Goal: Entertainment & Leisure: Consume media (video, audio)

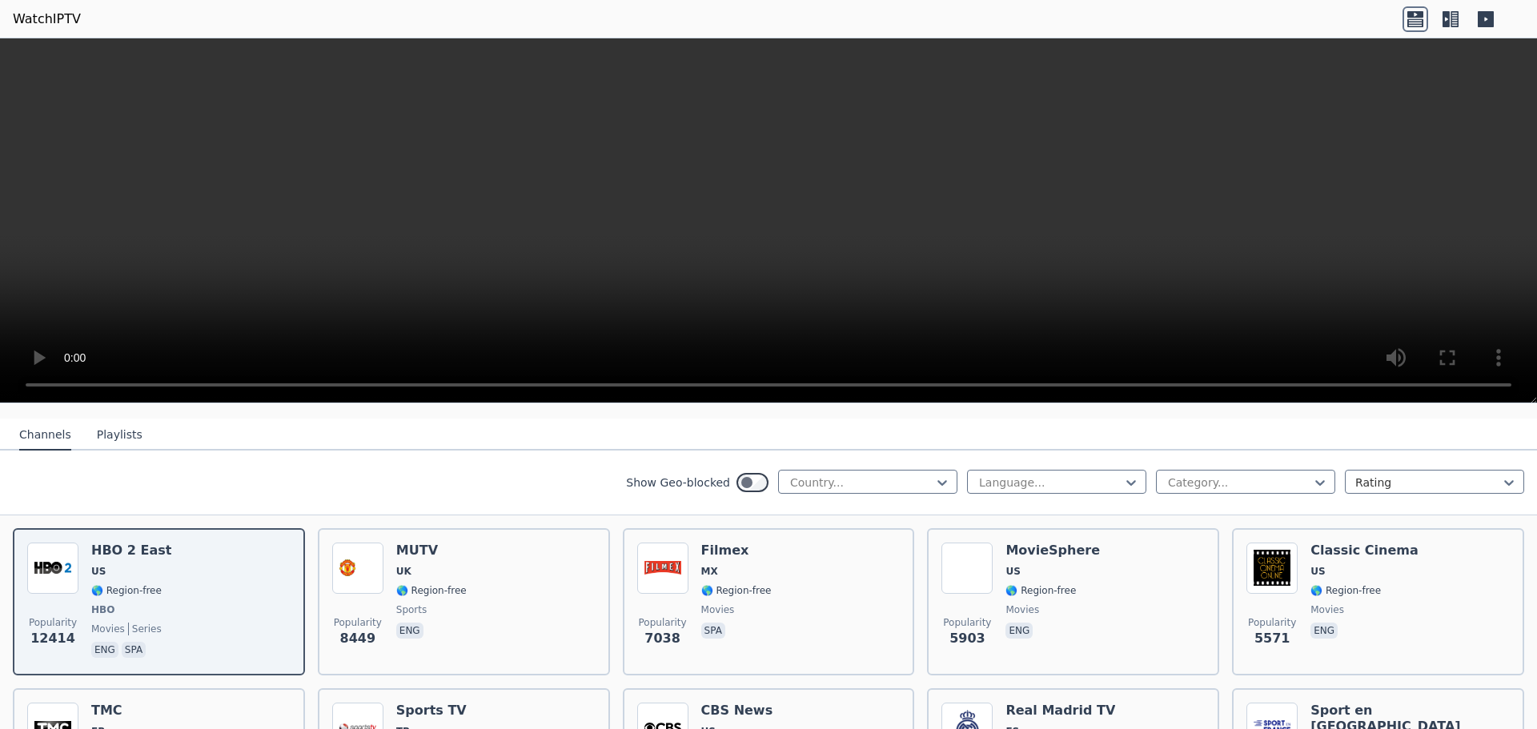
scroll to position [80, 0]
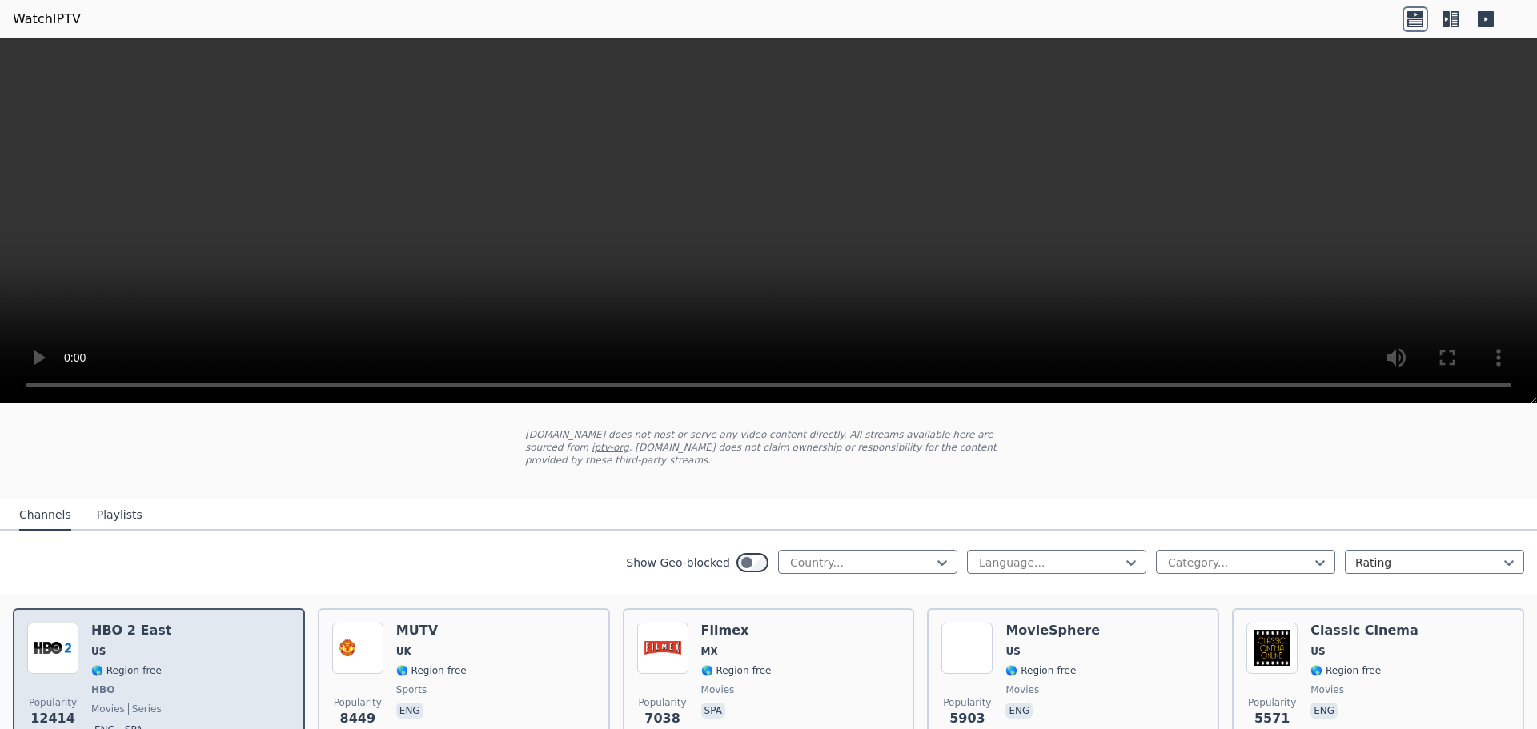
click at [195, 659] on div "Popularity 12414 HBO 2 East US 🌎 Region-free HBO movies series eng spa" at bounding box center [158, 682] width 263 height 118
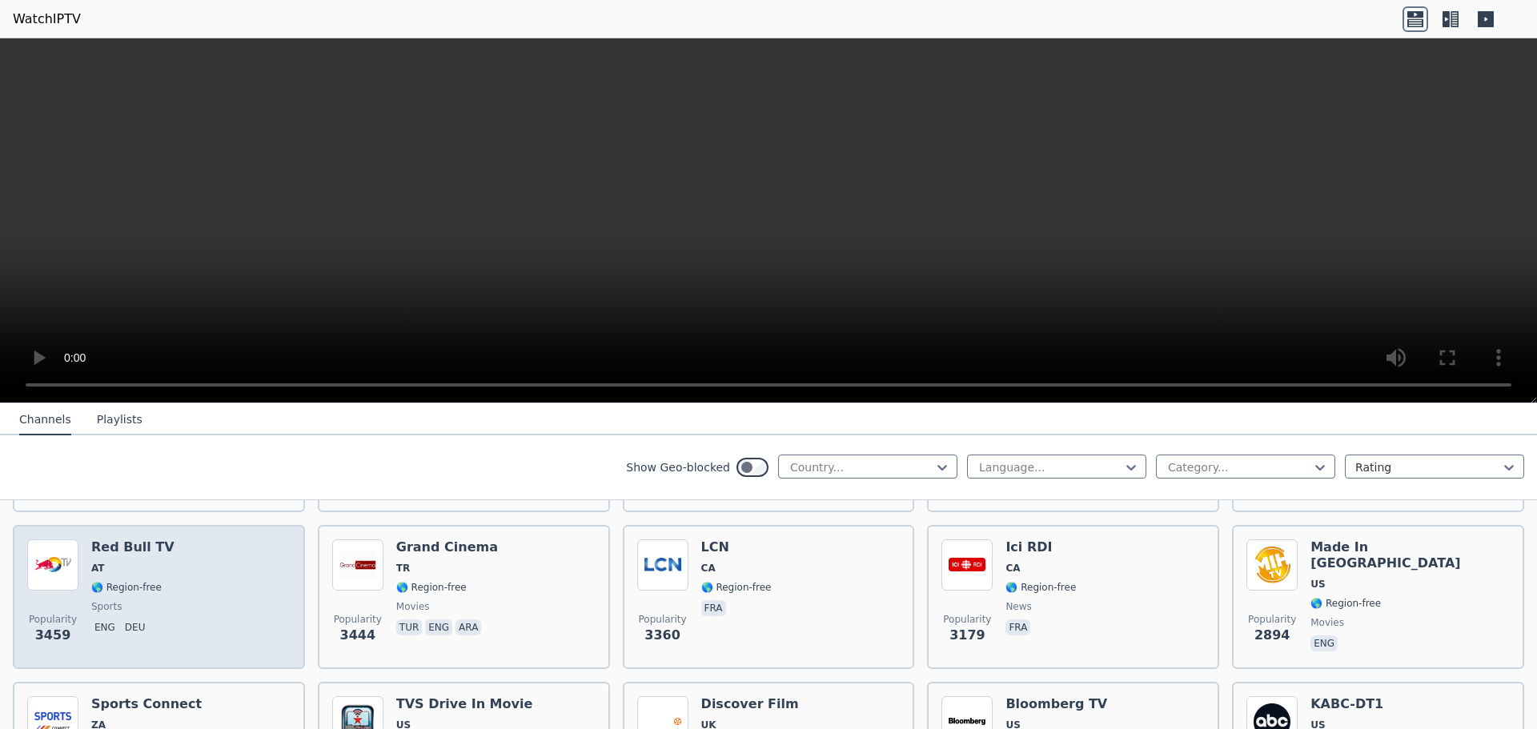
scroll to position [560, 0]
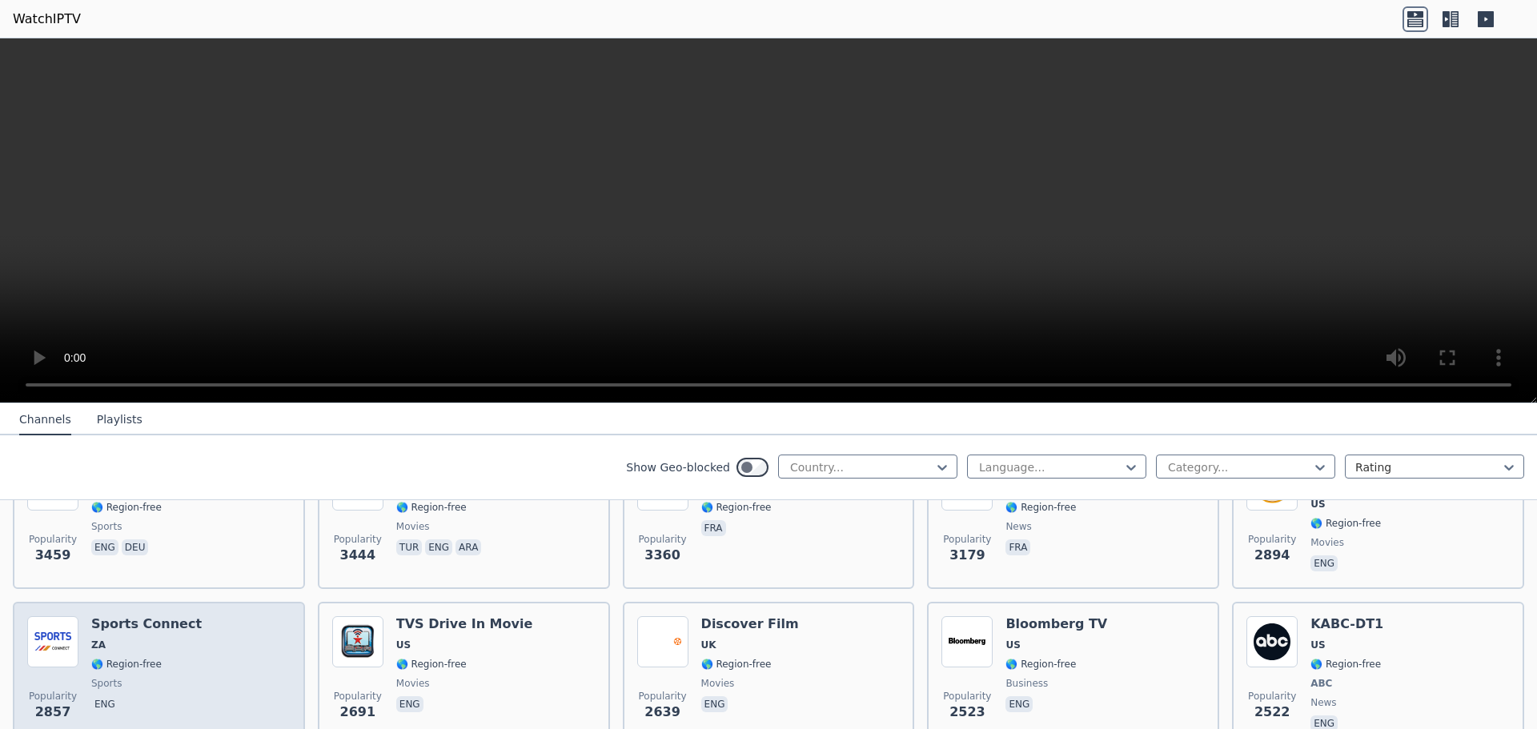
click at [177, 620] on div "Sports Connect ZA 🌎 Region-free sports eng" at bounding box center [146, 675] width 110 height 118
click at [166, 616] on h6 "Sports Connect" at bounding box center [146, 624] width 110 height 16
click at [76, 632] on img at bounding box center [52, 641] width 51 height 51
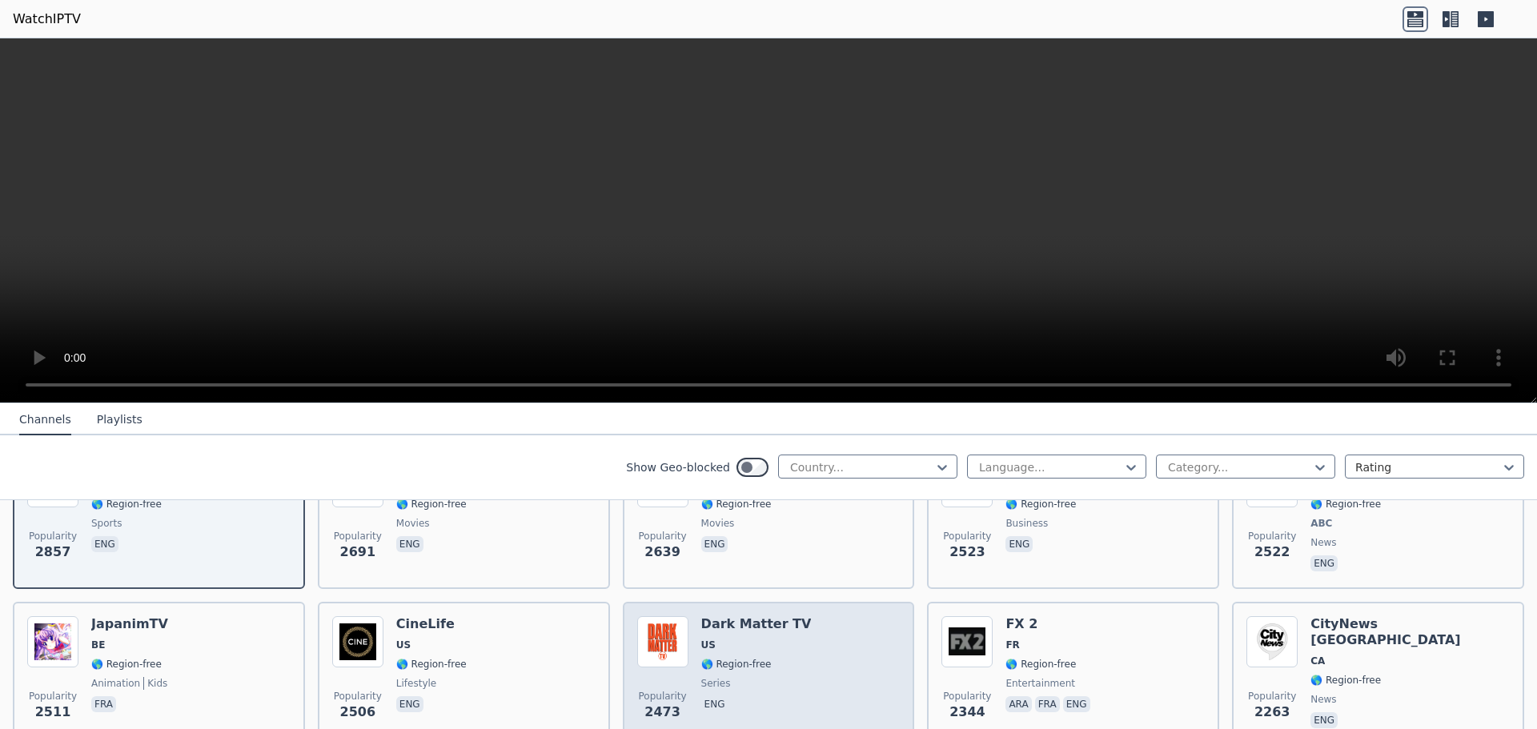
click at [740, 616] on h6 "Dark Matter TV" at bounding box center [756, 624] width 110 height 16
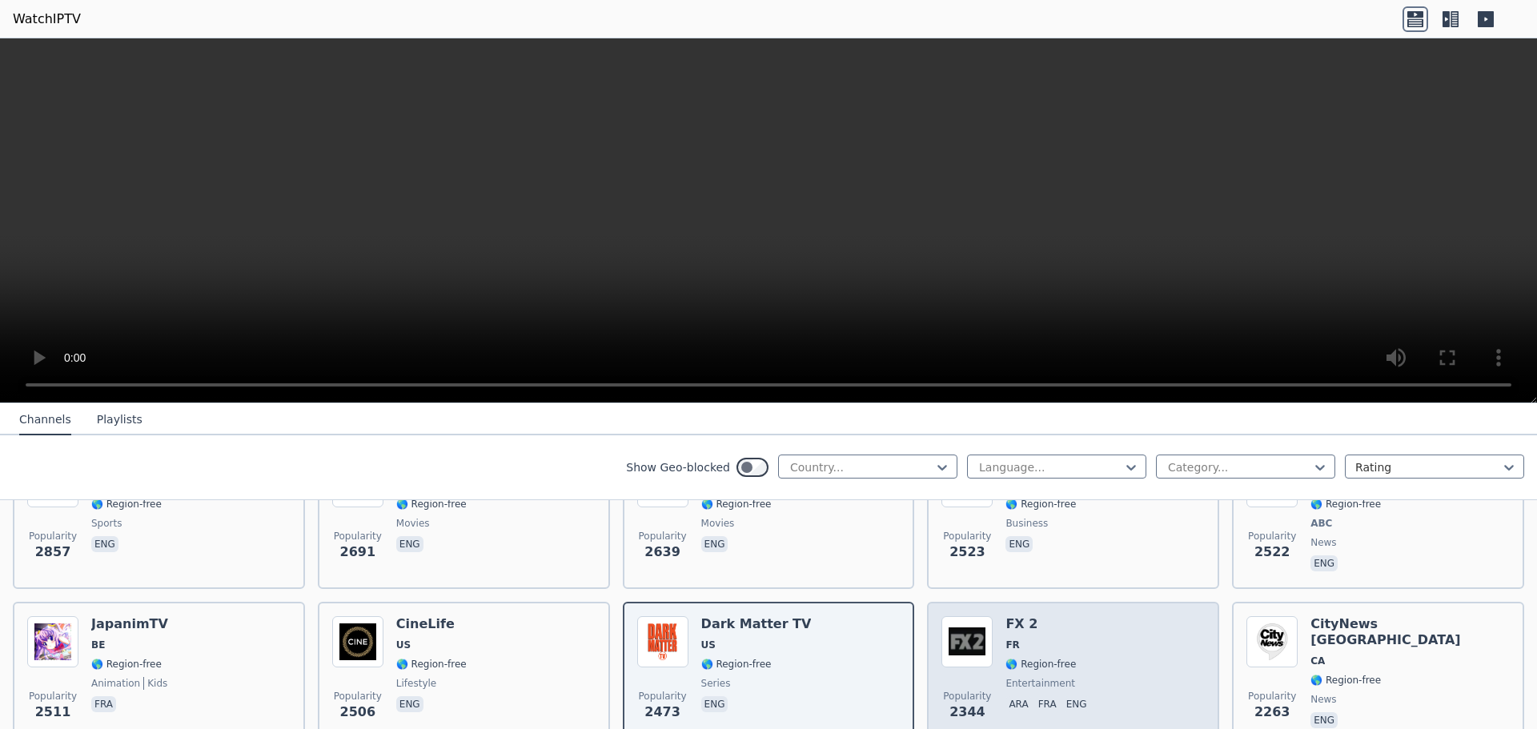
click at [1014, 616] on h6 "FX 2" at bounding box center [1048, 624] width 87 height 16
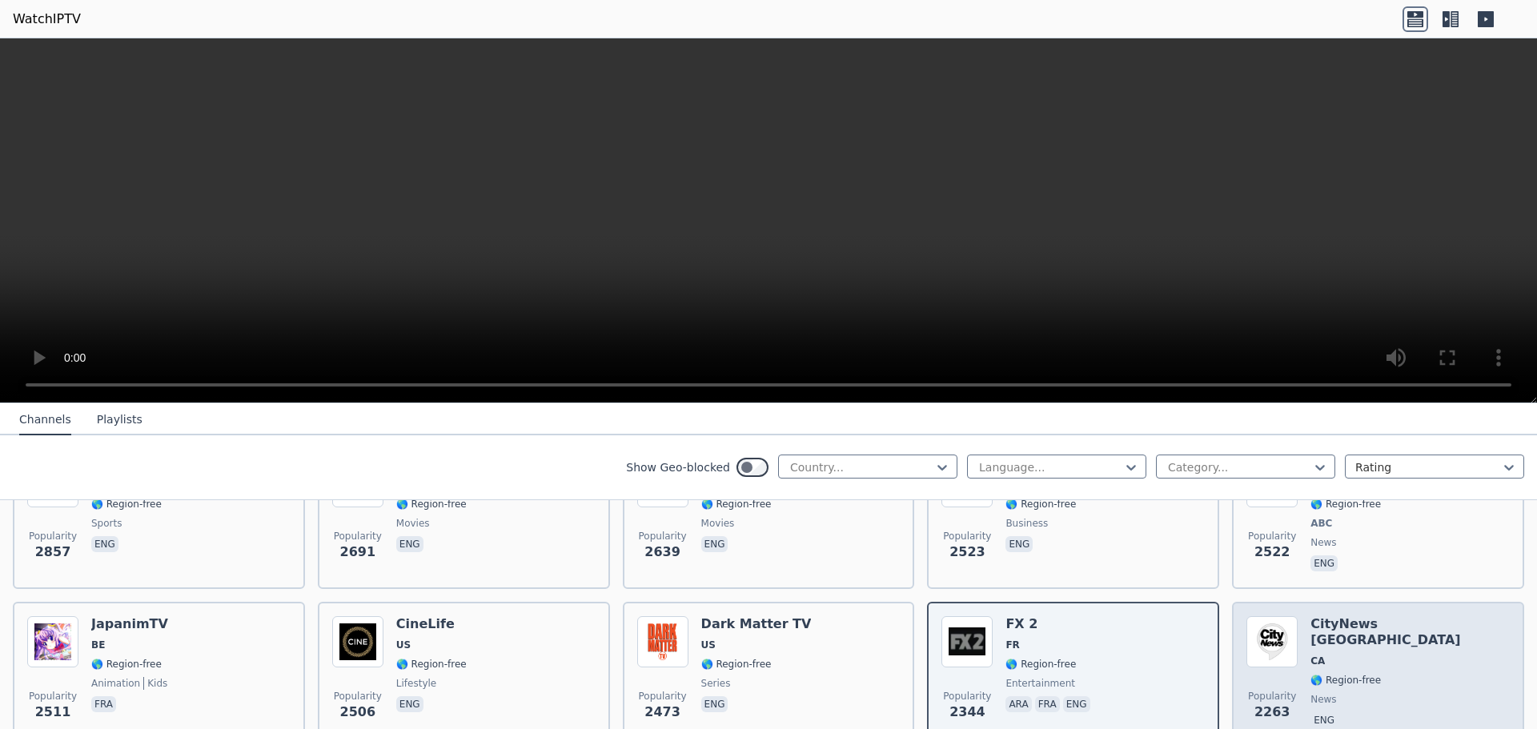
click at [1342, 616] on h6 "CityNews [GEOGRAPHIC_DATA]" at bounding box center [1409, 632] width 199 height 32
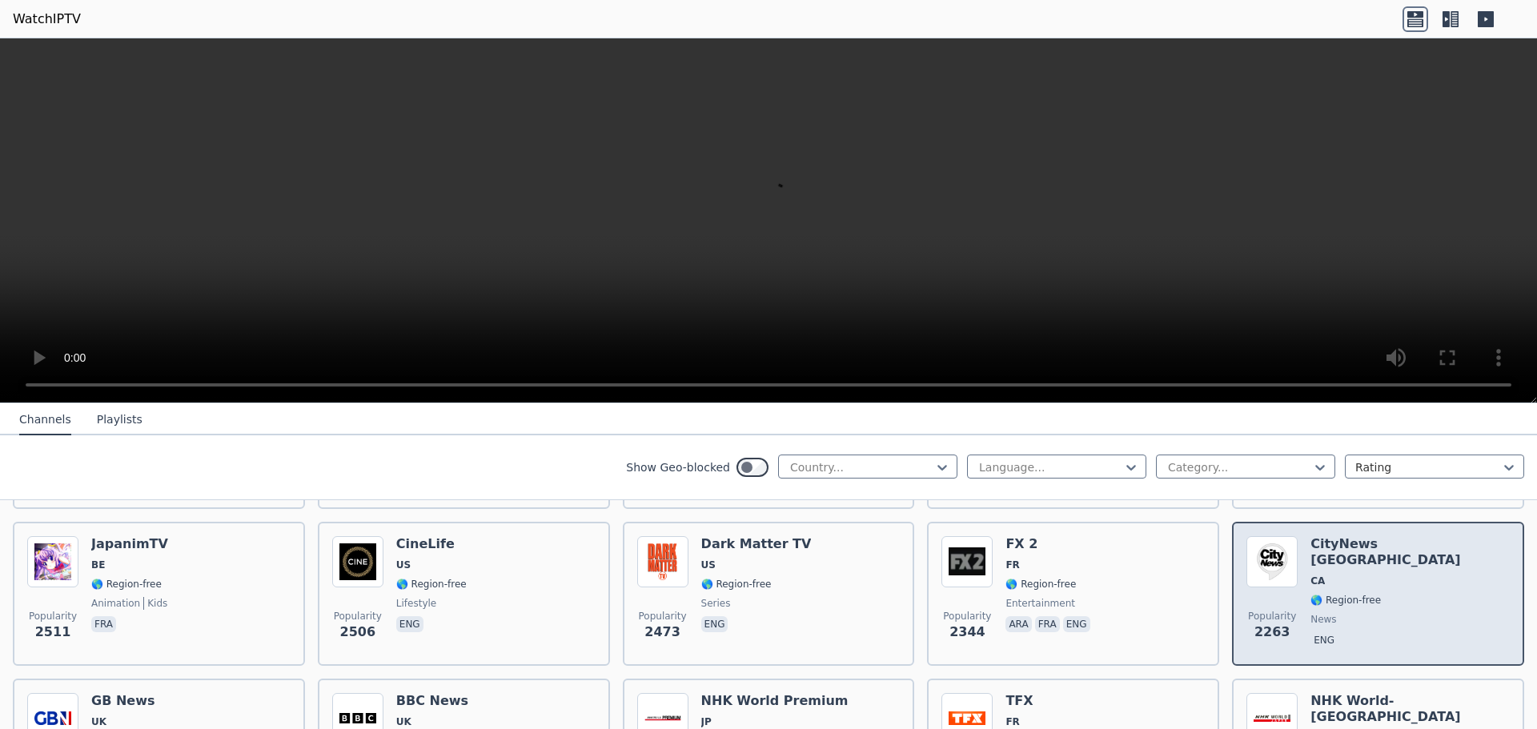
scroll to position [880, 0]
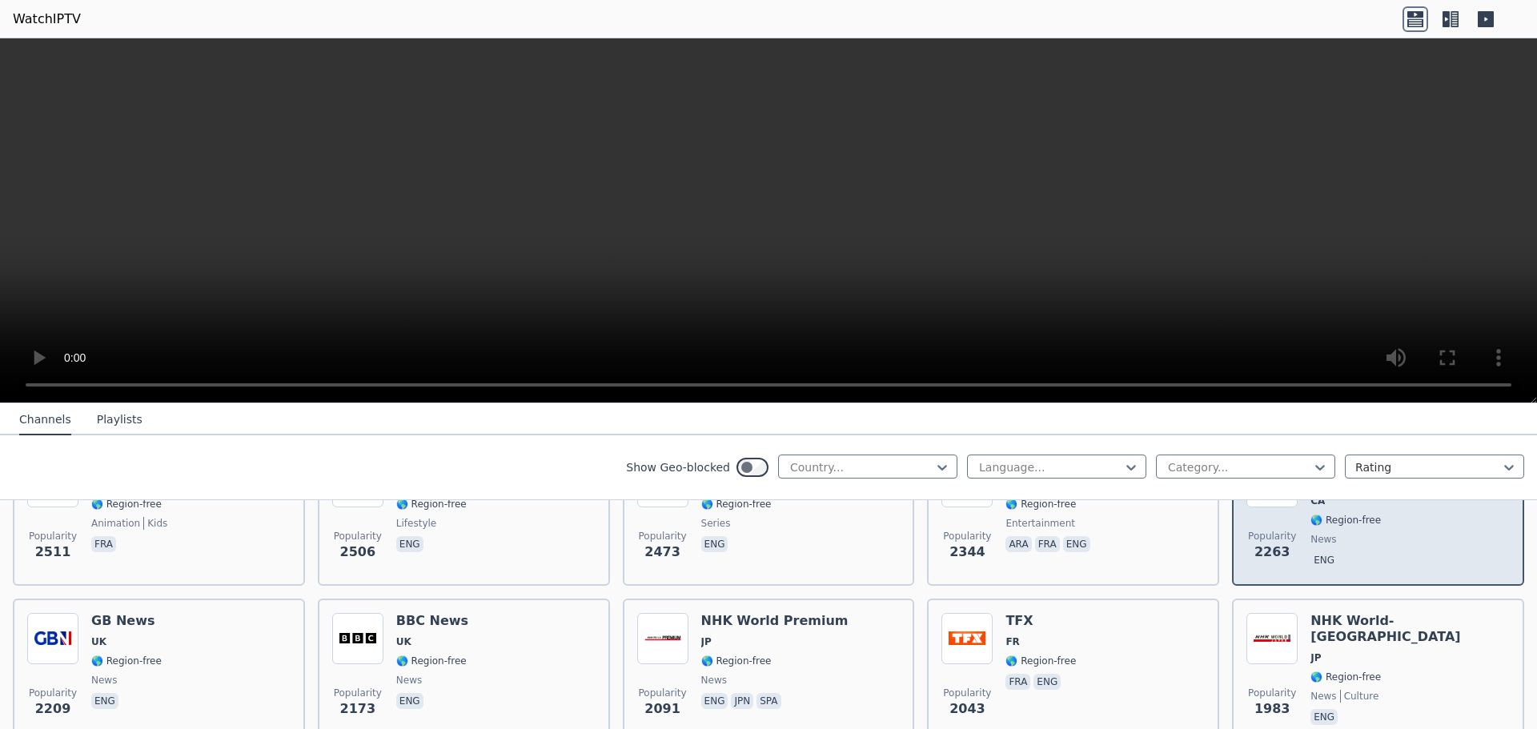
click at [1339, 613] on h6 "NHK World-[GEOGRAPHIC_DATA]" at bounding box center [1409, 629] width 199 height 32
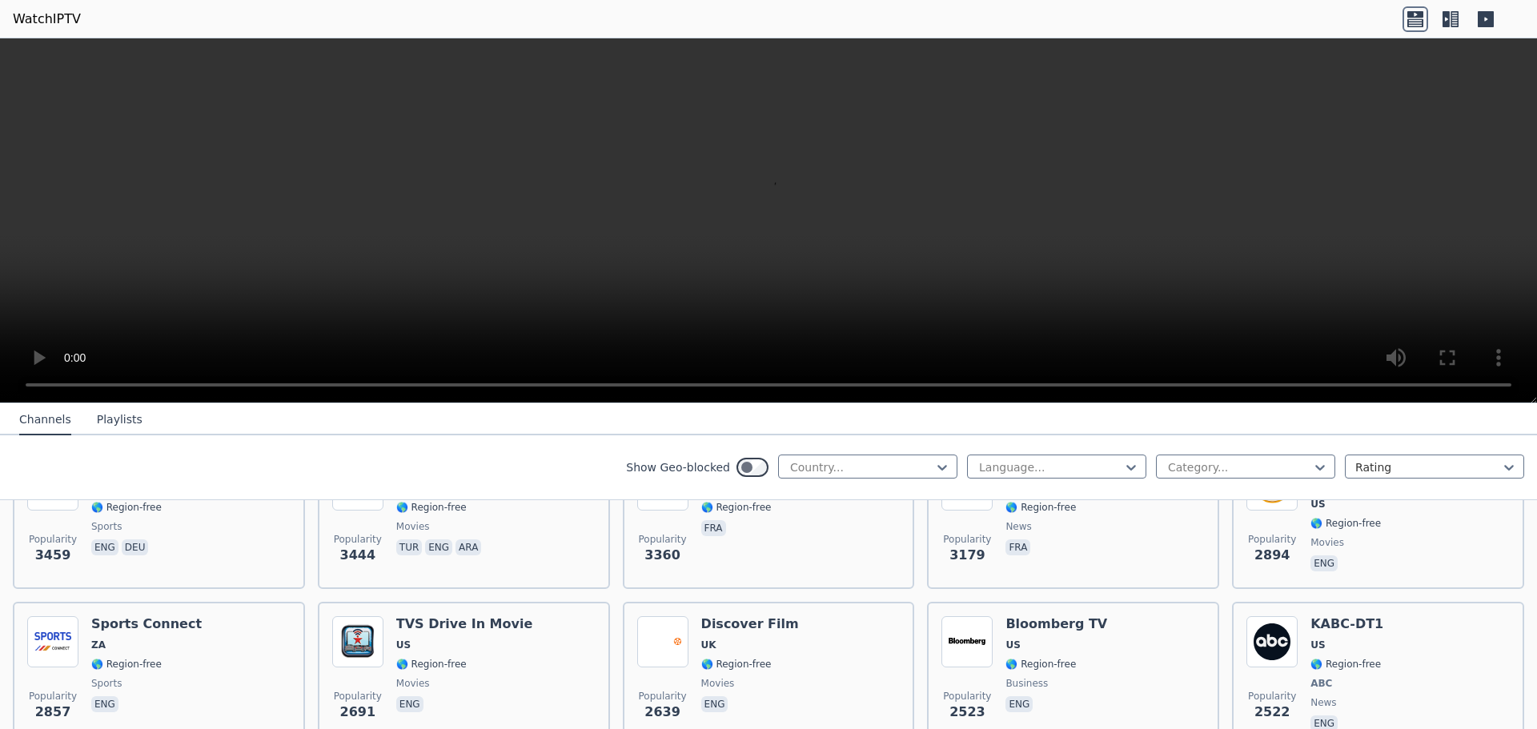
scroll to position [720, 0]
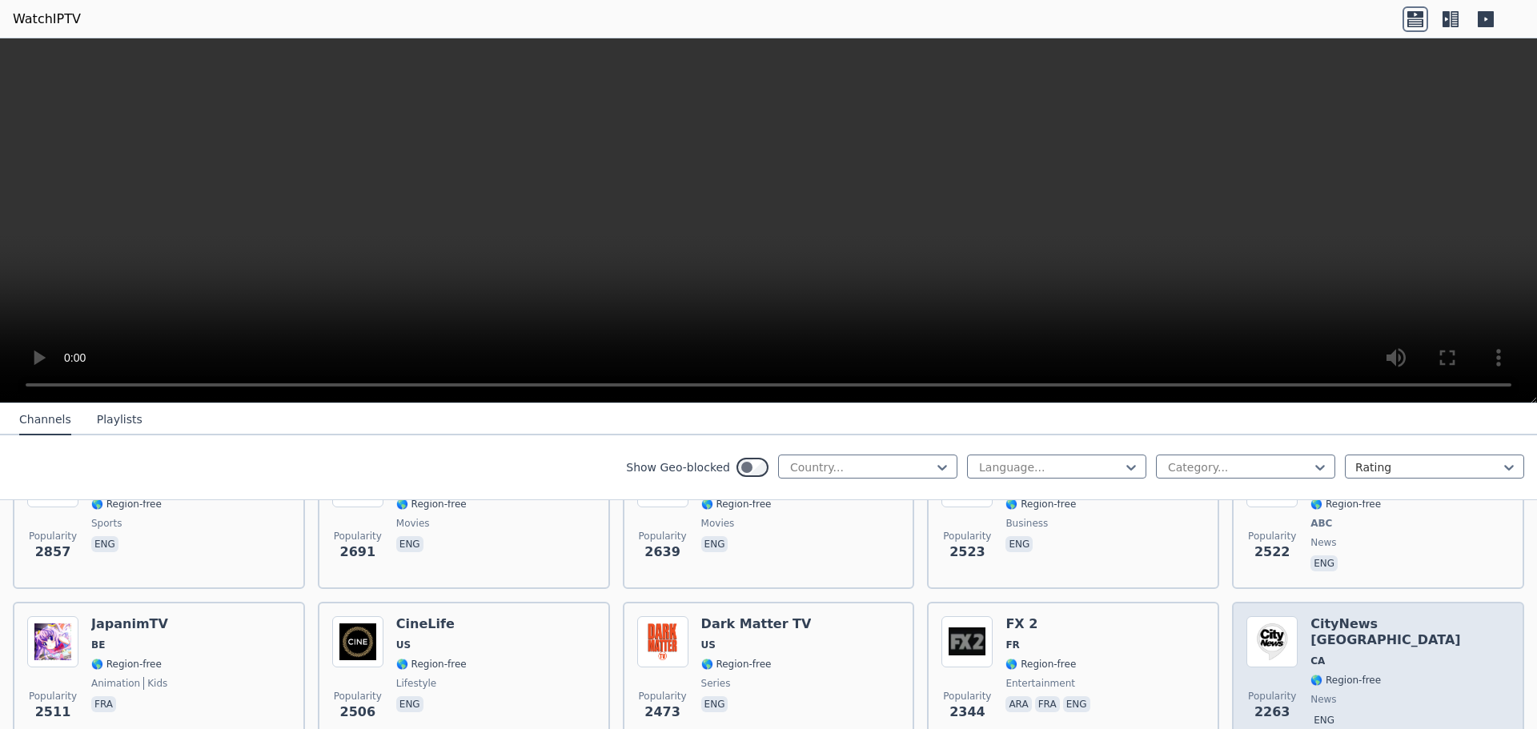
click at [1339, 616] on h6 "CityNews [GEOGRAPHIC_DATA]" at bounding box center [1409, 632] width 199 height 32
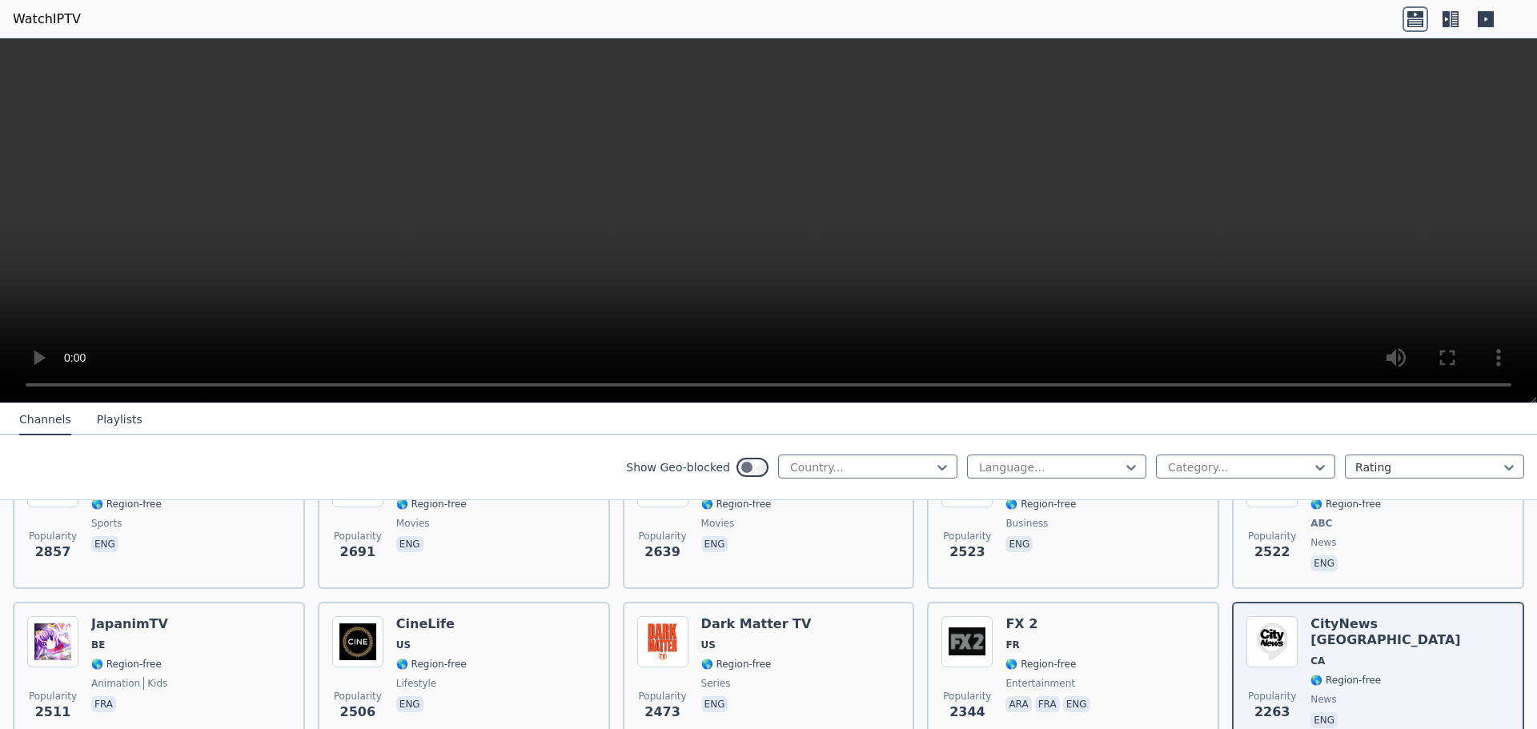
click at [1416, 21] on icon at bounding box center [1415, 19] width 26 height 26
click at [1416, 22] on icon at bounding box center [1415, 19] width 26 height 26
click at [1451, 23] on icon at bounding box center [1454, 19] width 8 height 16
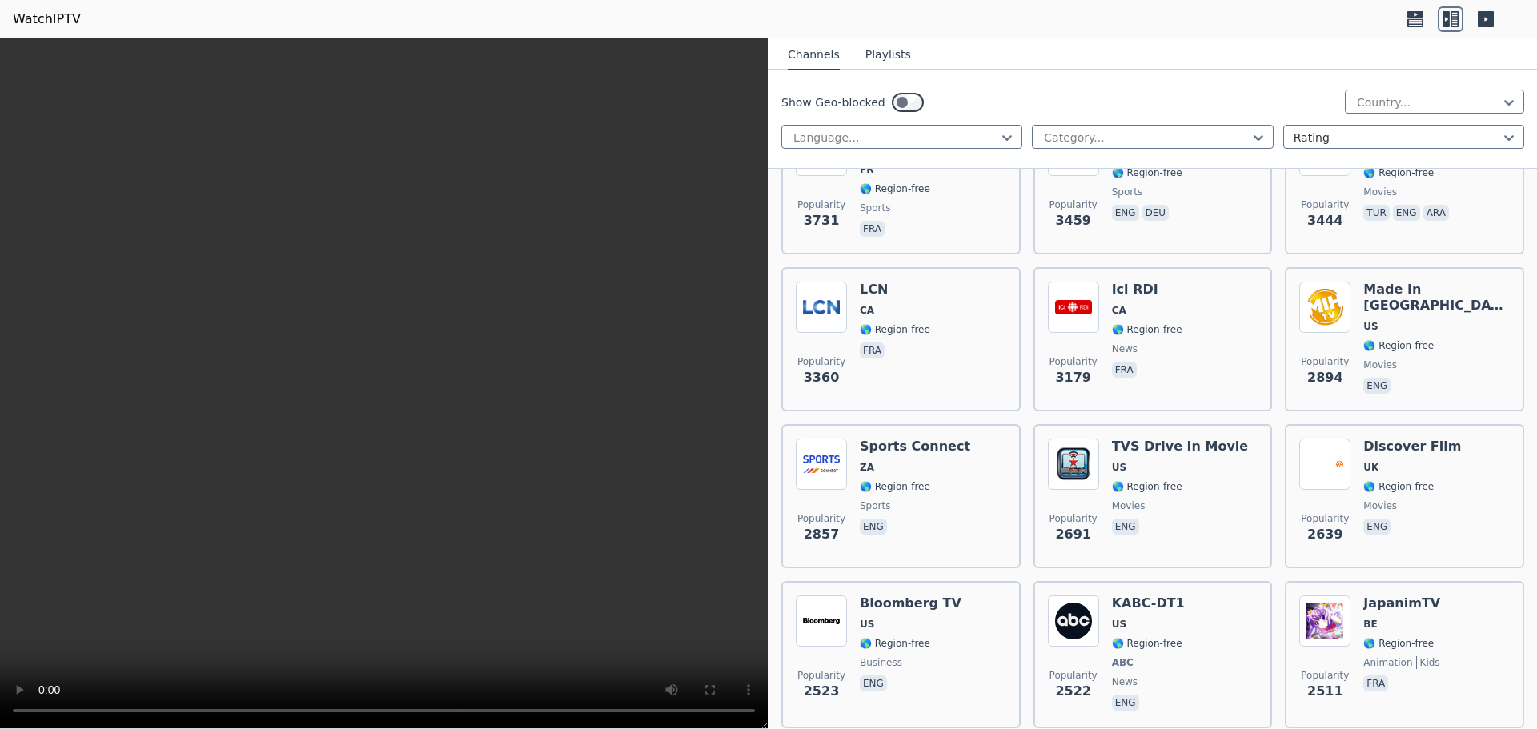
click at [1450, 22] on icon at bounding box center [1451, 19] width 26 height 26
click at [1426, 25] on icon at bounding box center [1415, 19] width 26 height 26
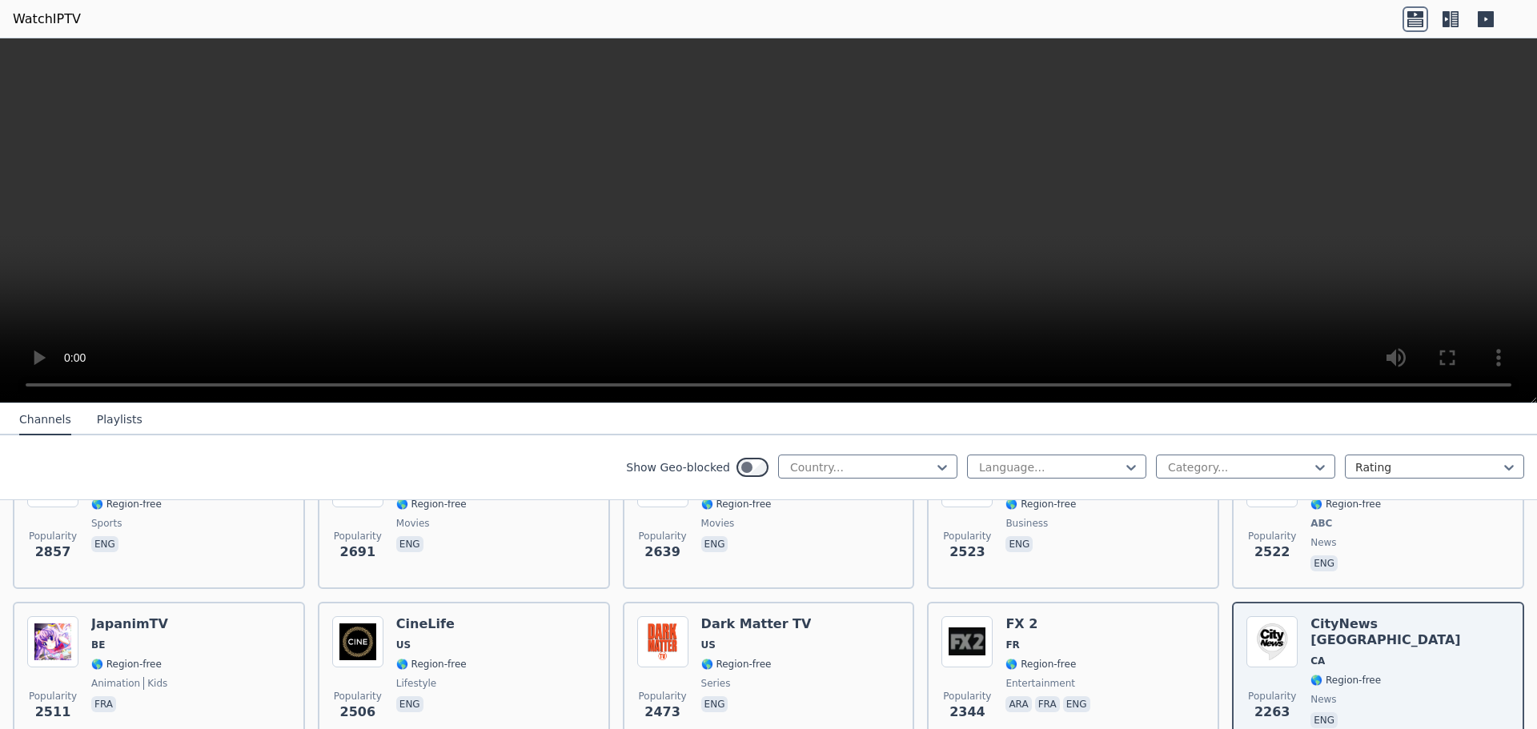
click at [1482, 16] on icon at bounding box center [1486, 19] width 16 height 16
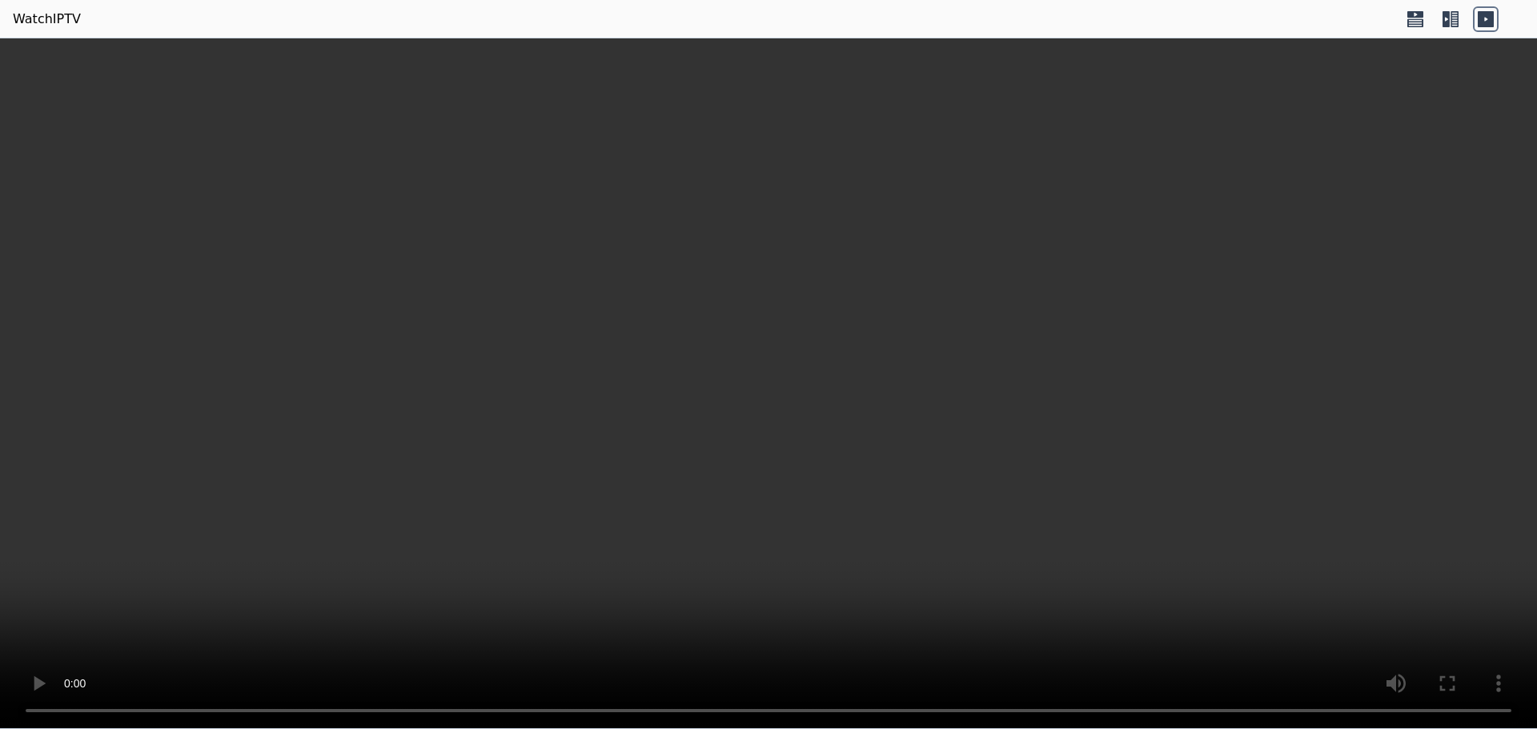
click at [1414, 22] on icon at bounding box center [1415, 19] width 26 height 26
